Goal: Task Accomplishment & Management: Manage account settings

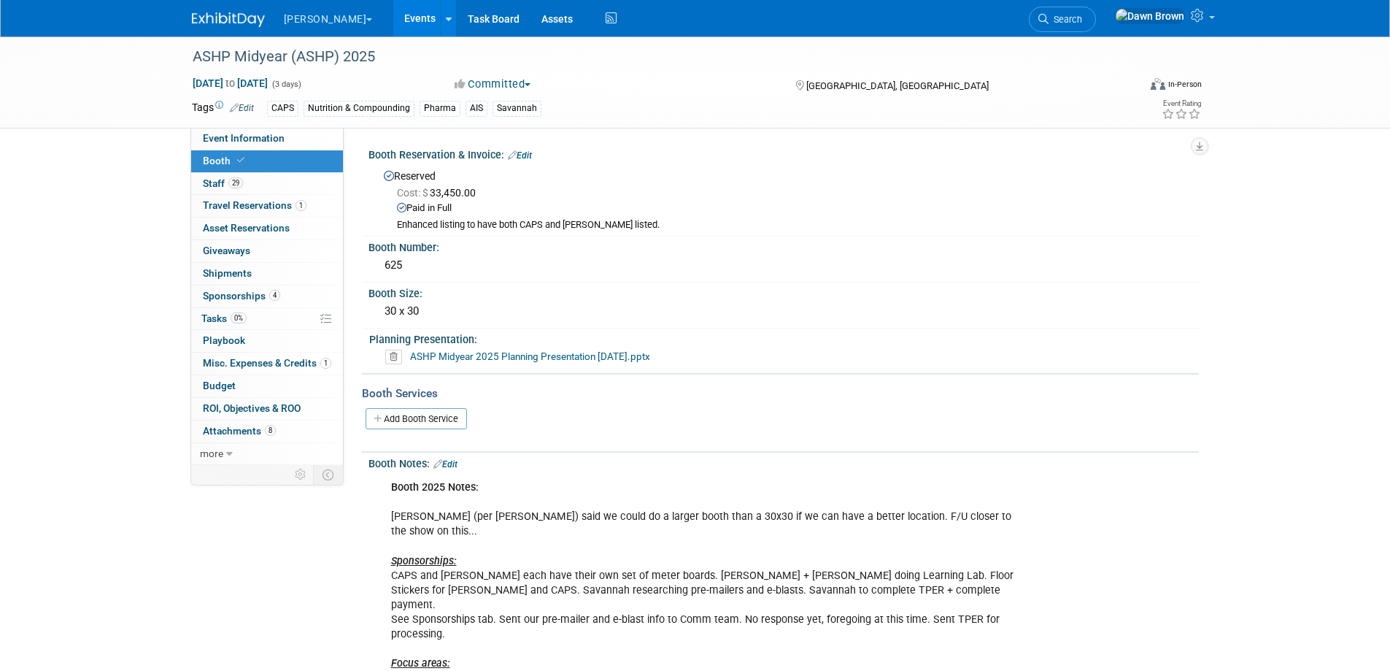
click at [393, 15] on link "Events" at bounding box center [419, 18] width 53 height 36
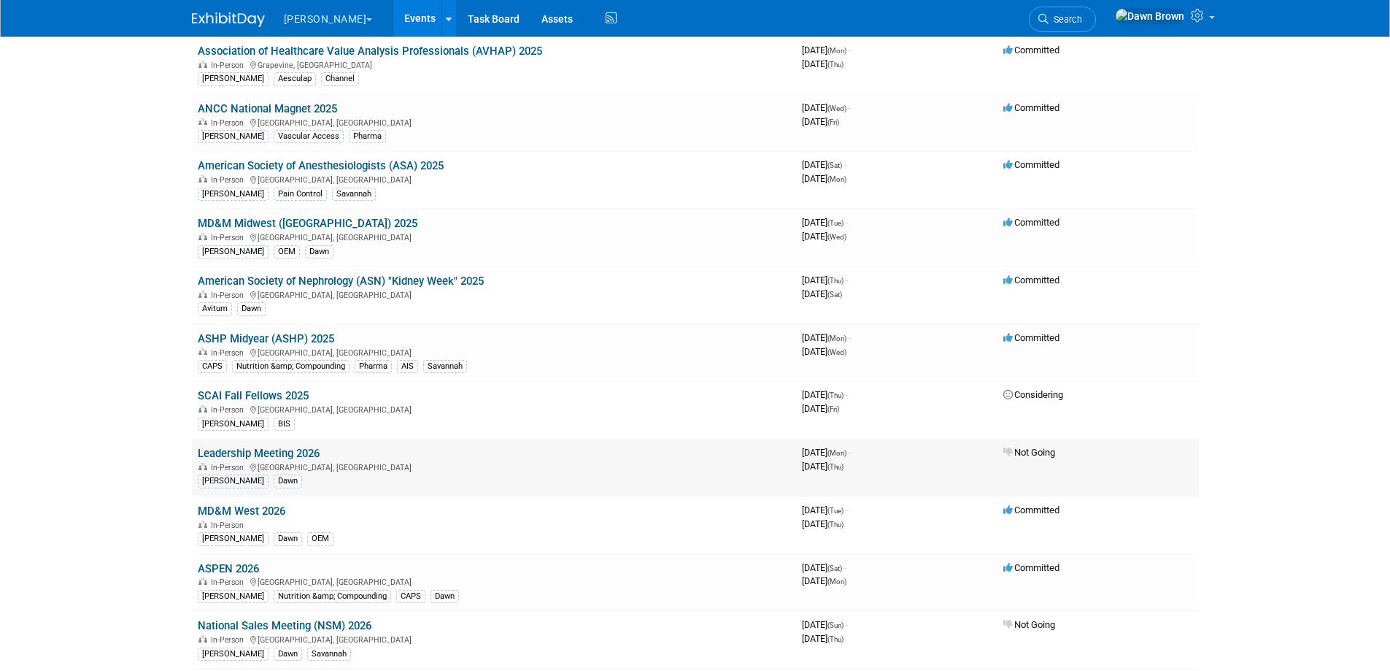
scroll to position [365, 0]
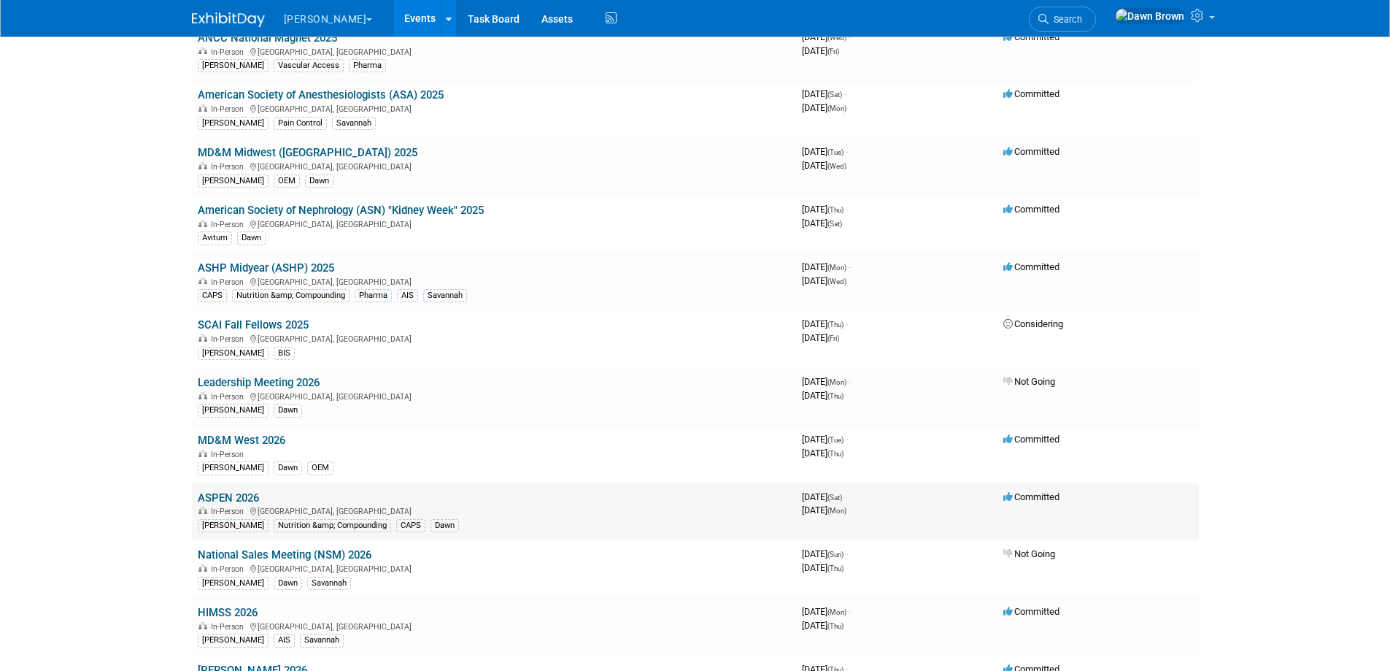
click at [243, 497] on link "ASPEN 2026" at bounding box center [228, 497] width 61 height 13
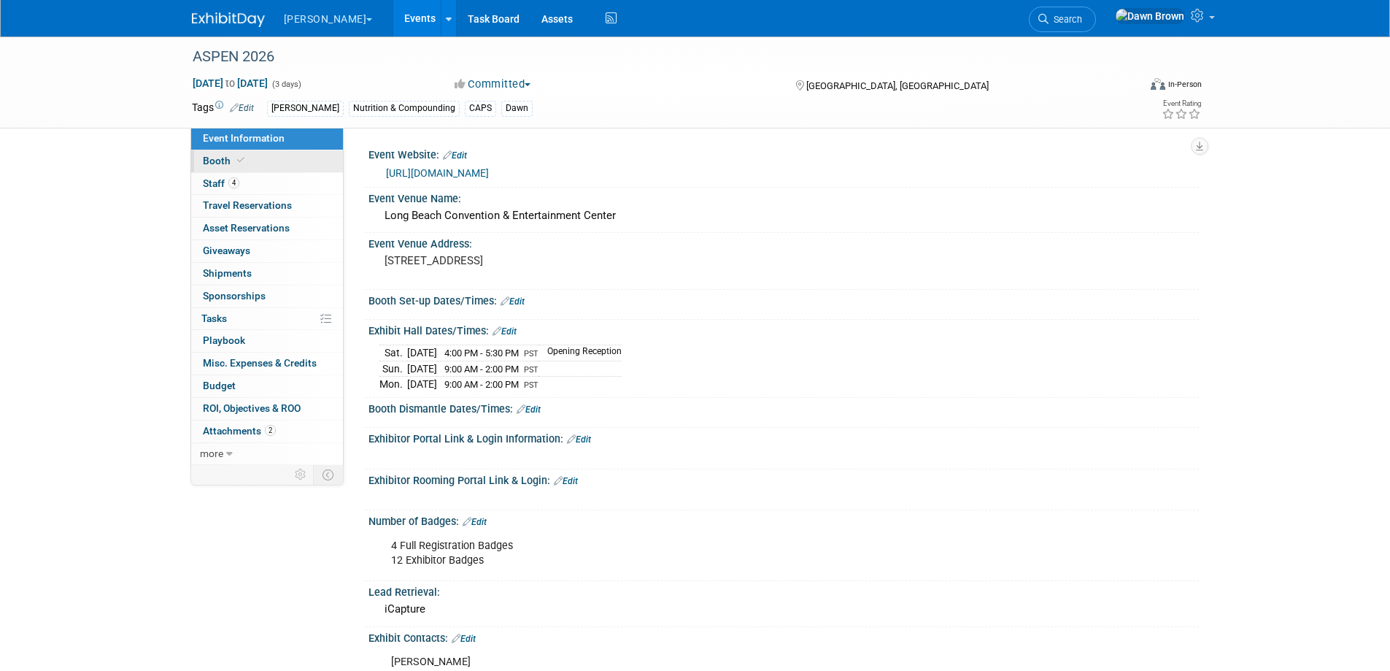
click at [261, 162] on link "Booth" at bounding box center [267, 161] width 152 height 22
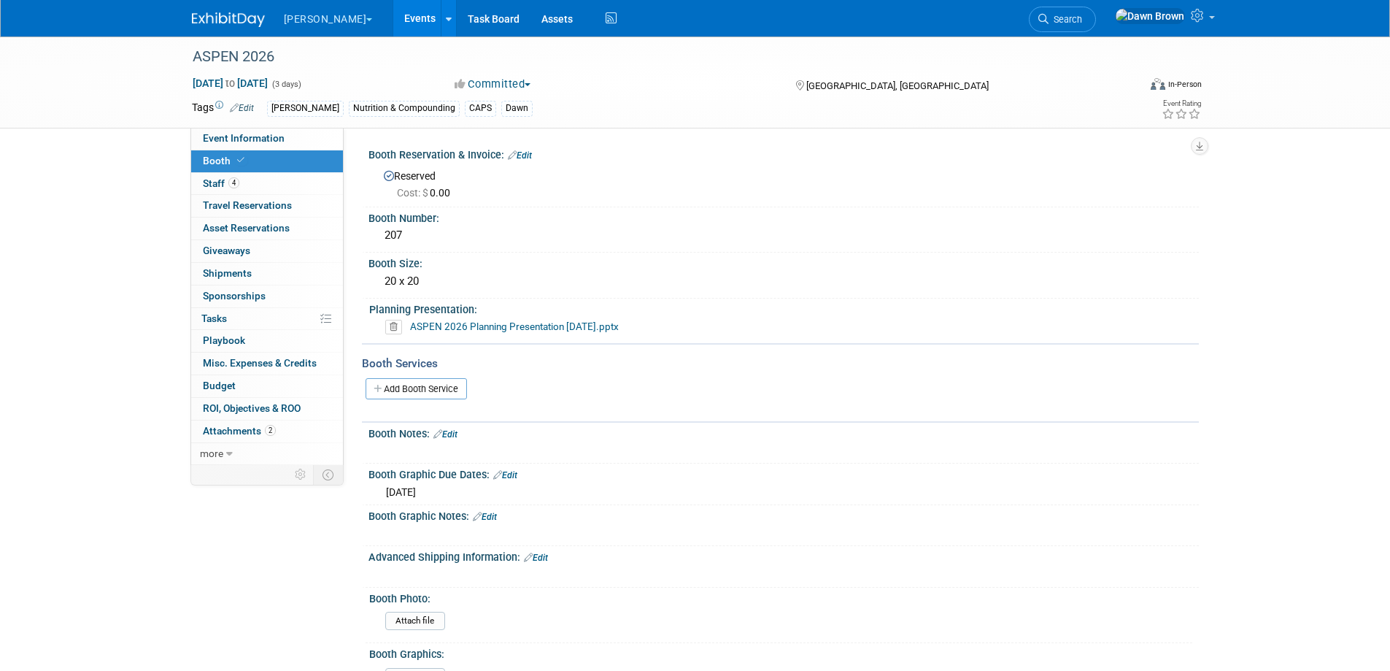
click at [390, 332] on icon at bounding box center [393, 327] width 17 height 15
click at [374, 381] on link "Yes" at bounding box center [377, 382] width 42 height 23
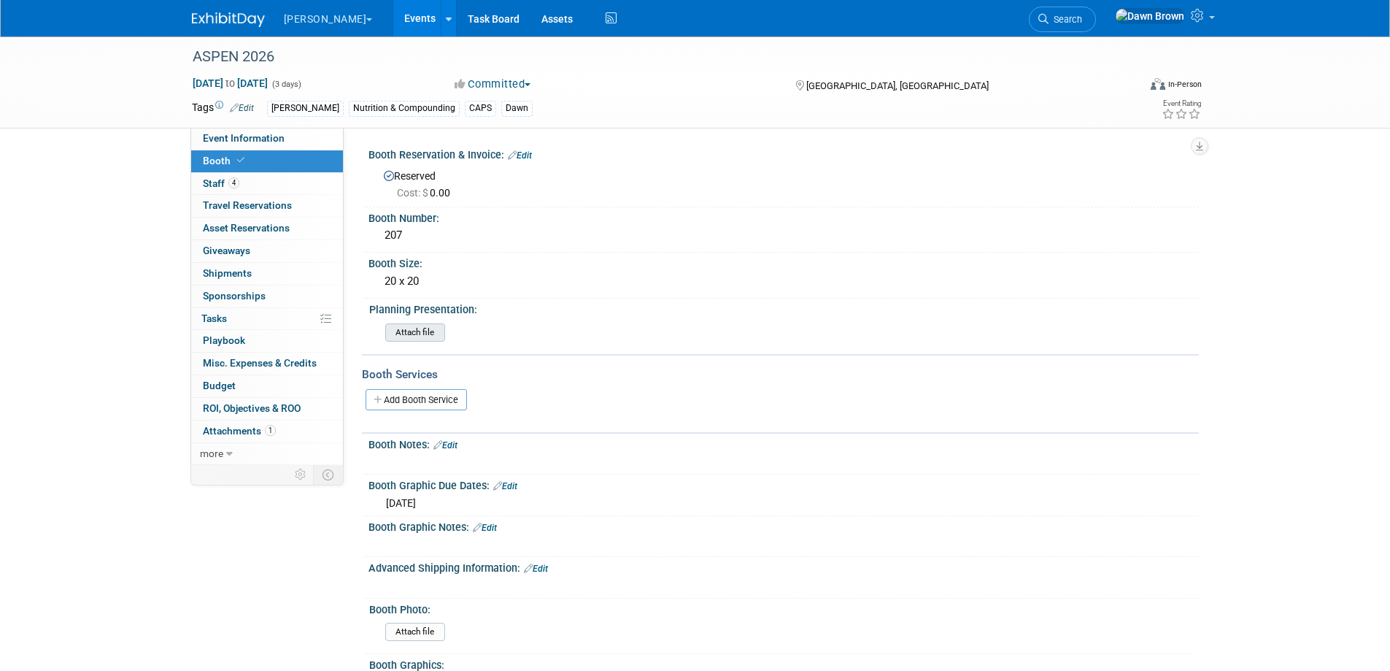
click at [398, 335] on input "file" at bounding box center [345, 332] width 198 height 17
